Goal: Transaction & Acquisition: Purchase product/service

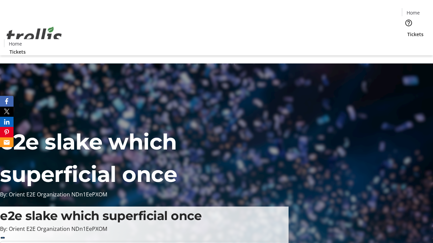
click at [407, 31] on span "Tickets" at bounding box center [415, 34] width 16 height 7
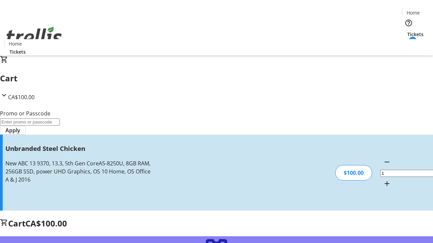
type input "FREE"
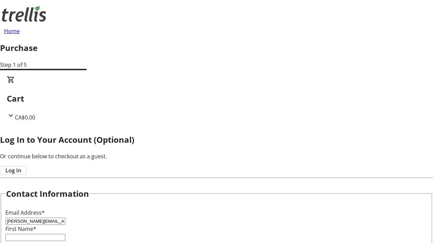
type input "[PERSON_NAME][EMAIL_ADDRESS][DOMAIN_NAME]"
type input "[PERSON_NAME]"
